Goal: Find specific page/section: Find specific page/section

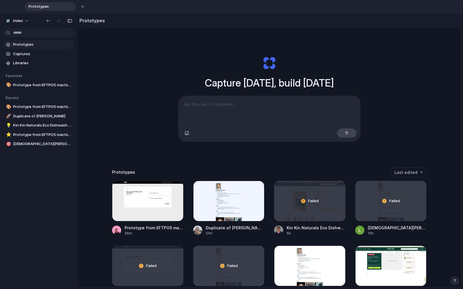
scroll to position [45, 0]
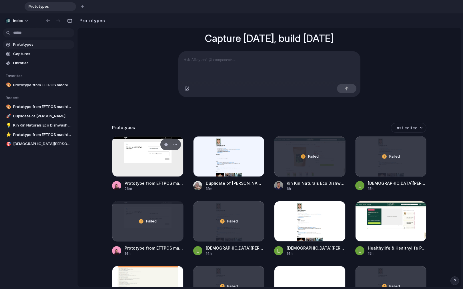
click at [148, 161] on div at bounding box center [147, 156] width 71 height 41
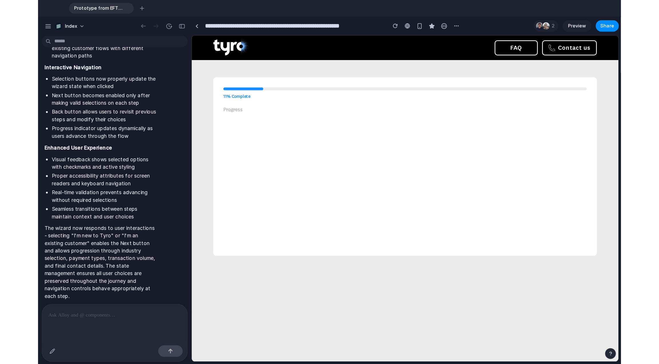
scroll to position [684, 0]
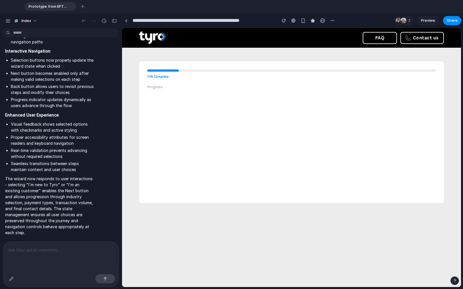
click at [233, 109] on div "Are you an existing Tyro customer? Please select one. No, I'm new to [GEOGRAPHI…" at bounding box center [291, 147] width 289 height 98
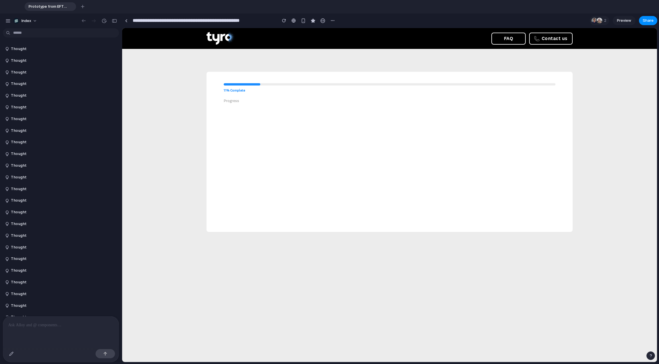
scroll to position [532, 0]
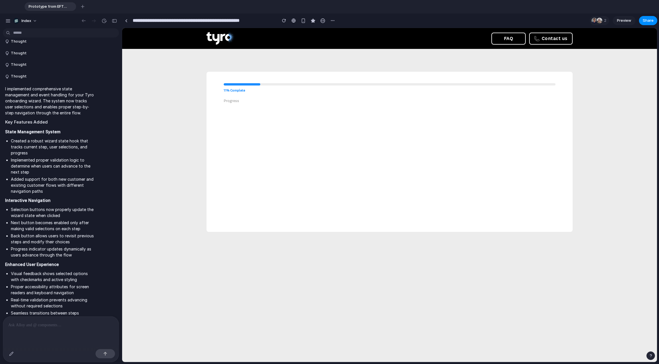
click at [266, 118] on div "Are you an existing Tyro customer? Please select one. No, I'm new to [GEOGRAPHI…" at bounding box center [390, 168] width 332 height 106
drag, startPoint x: 475, startPoint y: 120, endPoint x: 492, endPoint y: 174, distance: 56.1
click at [463, 174] on div "Are you an existing Tyro customer? Please select one. No, I'm new to [GEOGRAPHI…" at bounding box center [390, 168] width 332 height 106
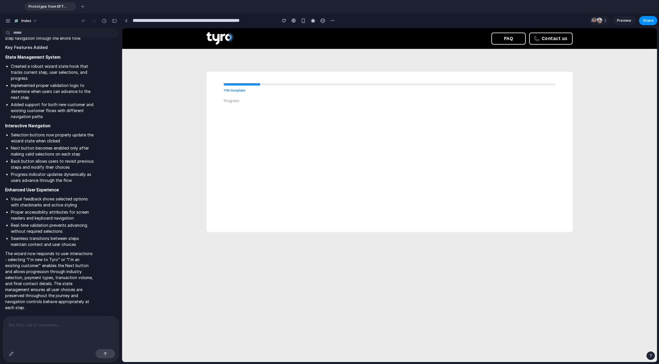
click at [50, 289] on p at bounding box center [60, 325] width 105 height 7
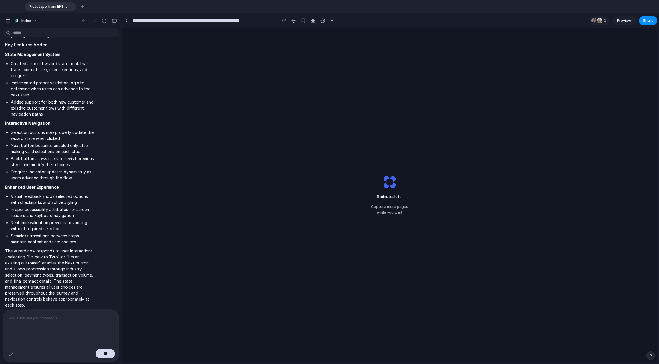
scroll to position [652, 0]
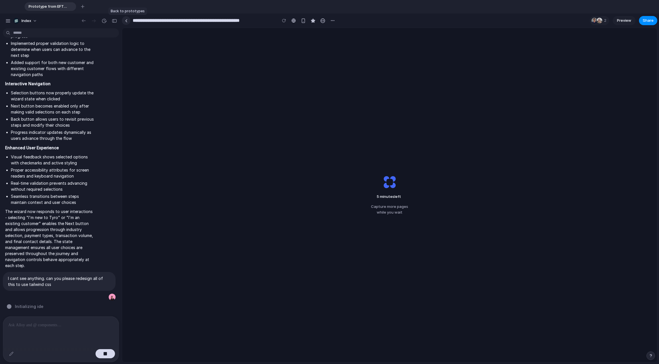
click at [128, 19] on link at bounding box center [126, 20] width 9 height 9
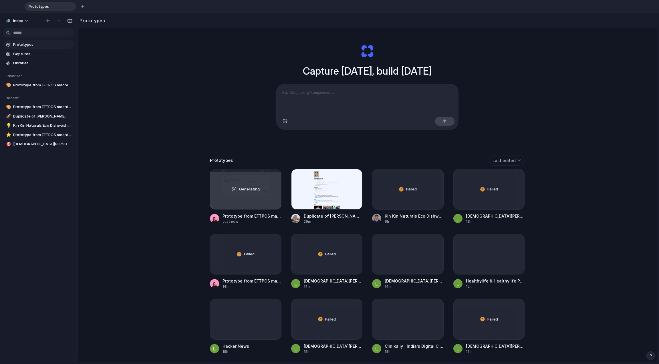
scroll to position [16, 0]
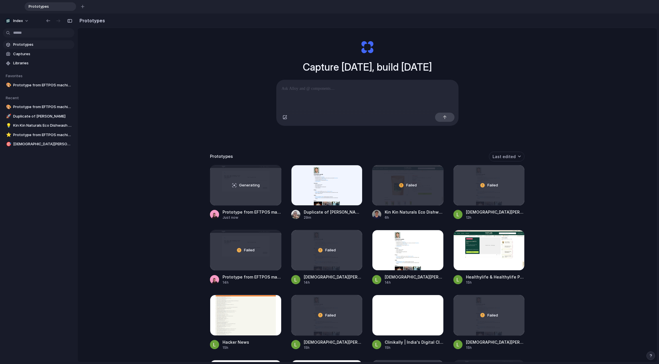
click at [463, 68] on div "Capture [DATE], build [DATE] Clone web app Clone screenshot Start from existing…" at bounding box center [366, 201] width 579 height 378
click at [463, 146] on div "Capture [DATE], build [DATE] Clone web app Clone screenshot Start from existing…" at bounding box center [366, 201] width 579 height 378
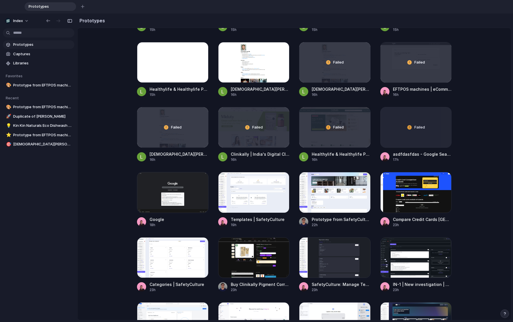
scroll to position [0, 0]
